Goal: Task Accomplishment & Management: Manage account settings

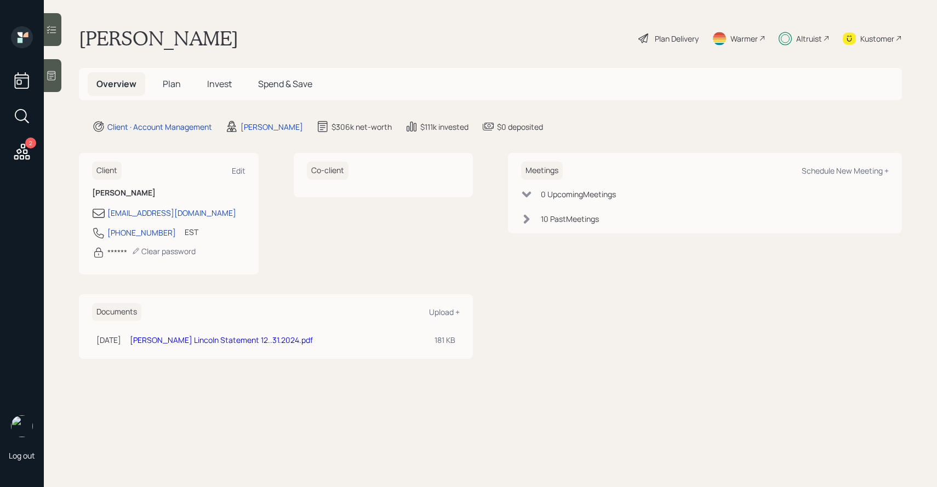
click at [216, 88] on span "Invest" at bounding box center [219, 84] width 25 height 12
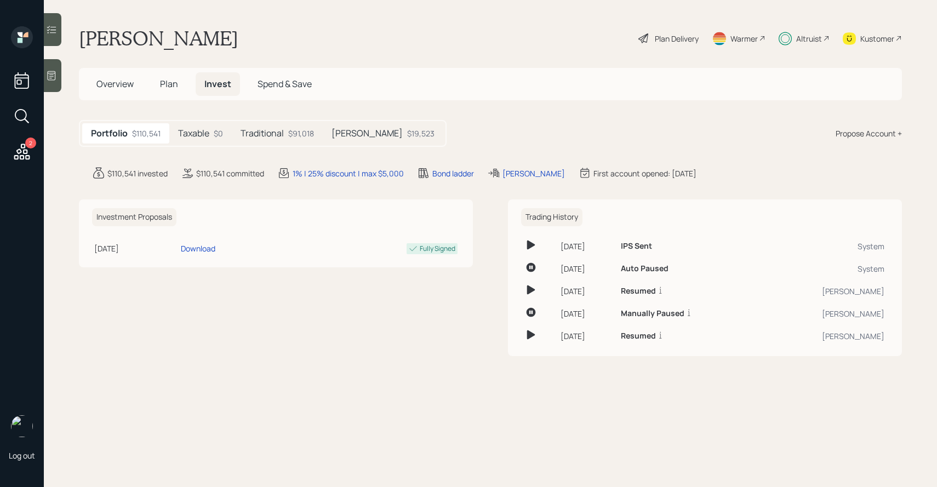
click at [270, 138] on h5 "Traditional" at bounding box center [262, 133] width 43 height 10
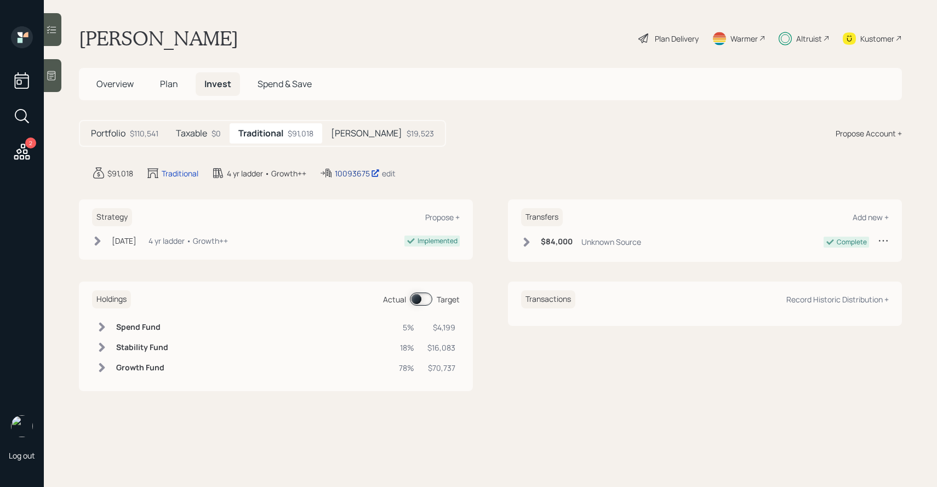
click at [380, 174] on icon at bounding box center [375, 173] width 9 height 9
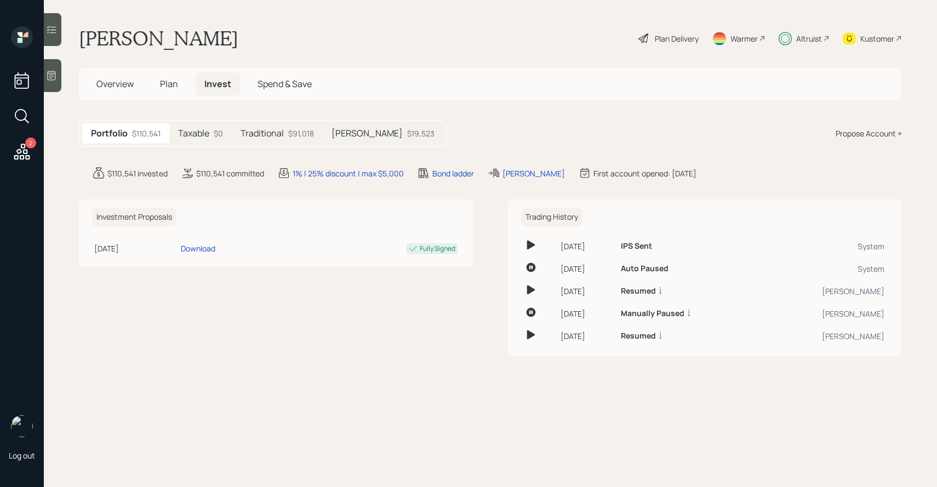
click at [260, 135] on h5 "Traditional" at bounding box center [262, 133] width 43 height 10
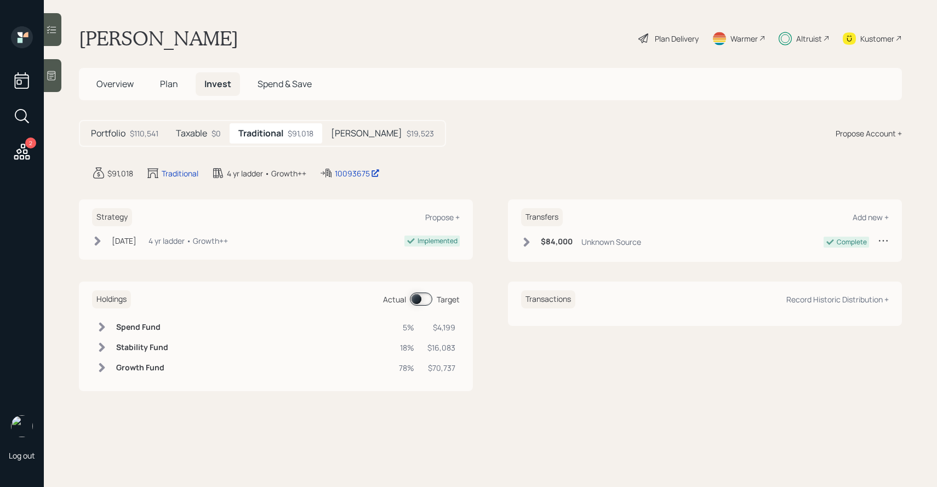
click at [417, 296] on span at bounding box center [421, 299] width 22 height 13
click at [101, 330] on icon at bounding box center [102, 327] width 6 height 9
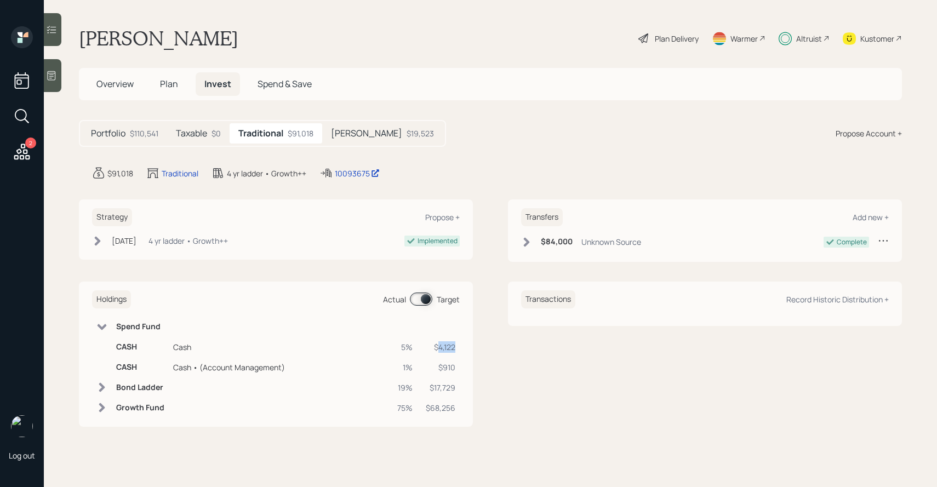
drag, startPoint x: 438, startPoint y: 348, endPoint x: 455, endPoint y: 348, distance: 16.4
click at [455, 348] on div "$4,122" at bounding box center [441, 347] width 30 height 12
copy div "4,122"
